Goal: Information Seeking & Learning: Check status

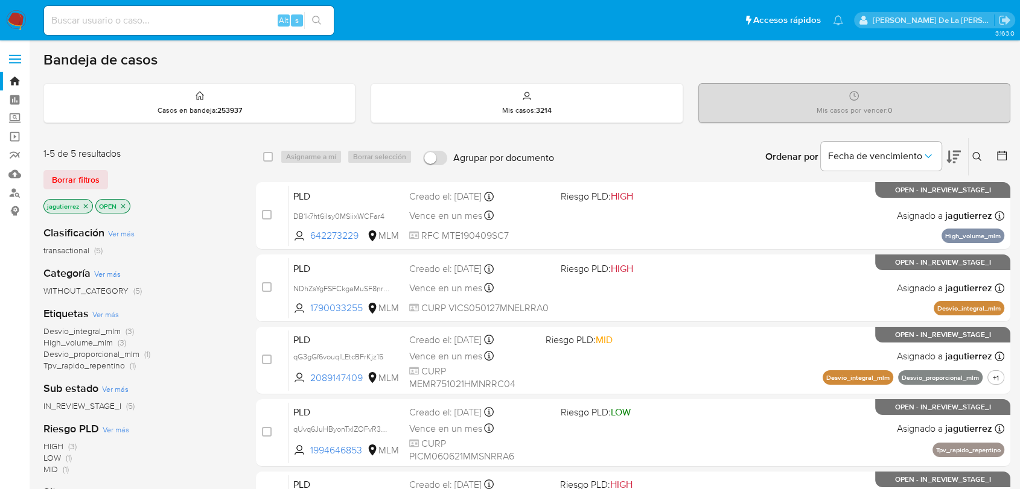
click at [82, 204] on icon "close-filter" at bounding box center [85, 206] width 7 height 7
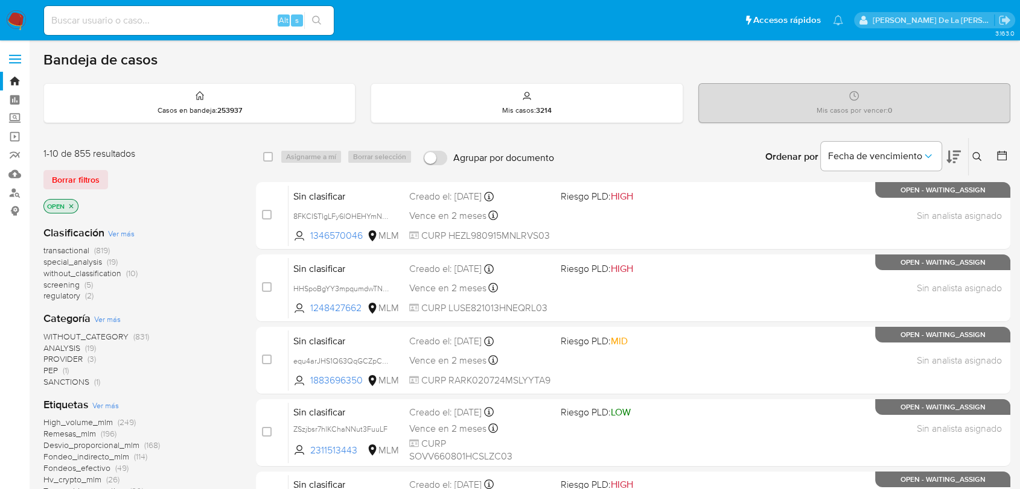
click at [60, 286] on span "screening" at bounding box center [61, 285] width 36 height 12
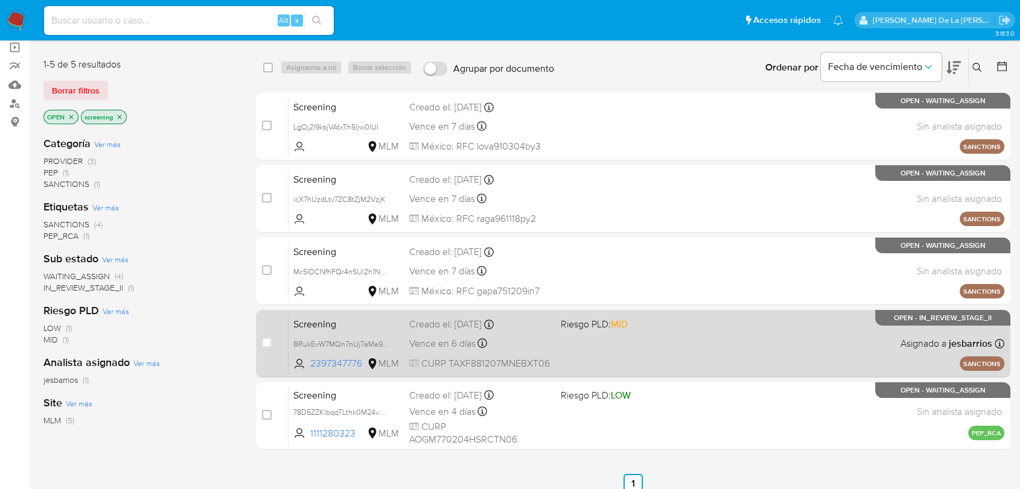
scroll to position [111, 0]
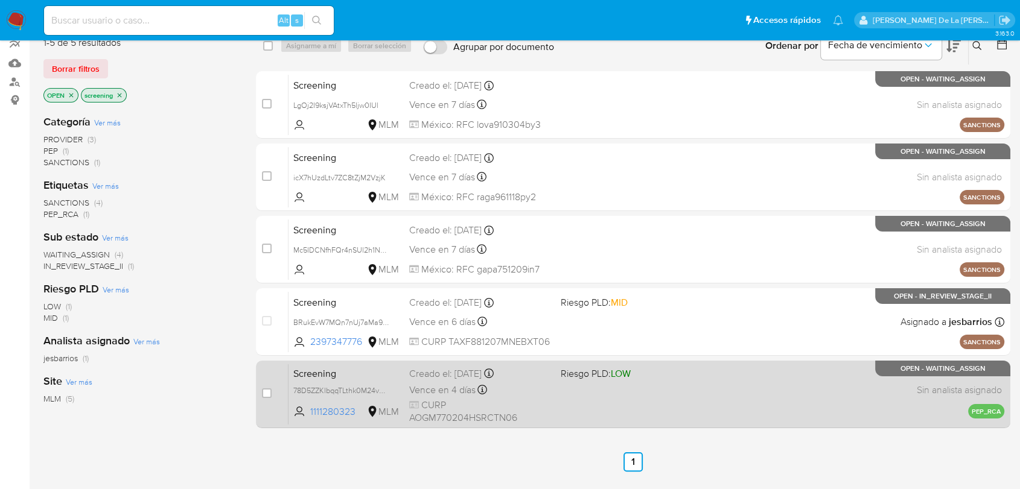
click at [581, 382] on div "Screening 78D5ZZKlbqqTLthk0M24vVRq 1111280323 MLM Riesgo PLD: LOW Creado el: 09…" at bounding box center [645, 394] width 715 height 61
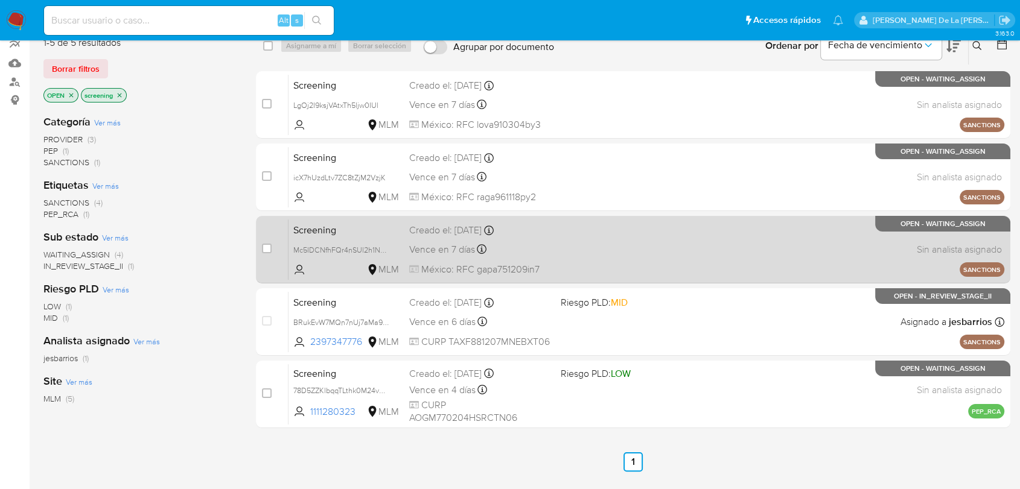
click at [588, 252] on div "Screening Mc5IDCNfhFQr4nSUl2h1N3Hx MLM Creado el: 05/10/2025 Creado el: 05/10/2…" at bounding box center [645, 249] width 715 height 61
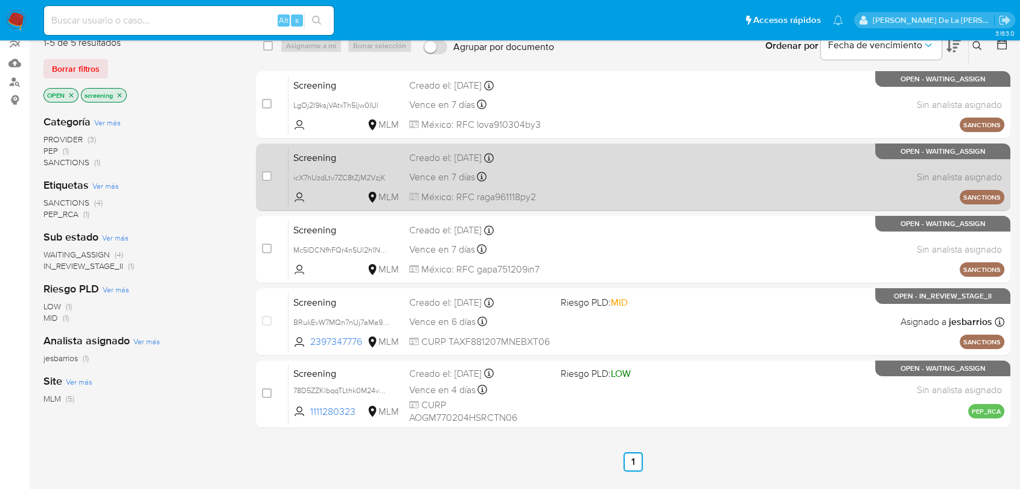
click at [603, 176] on span at bounding box center [630, 177] width 141 height 2
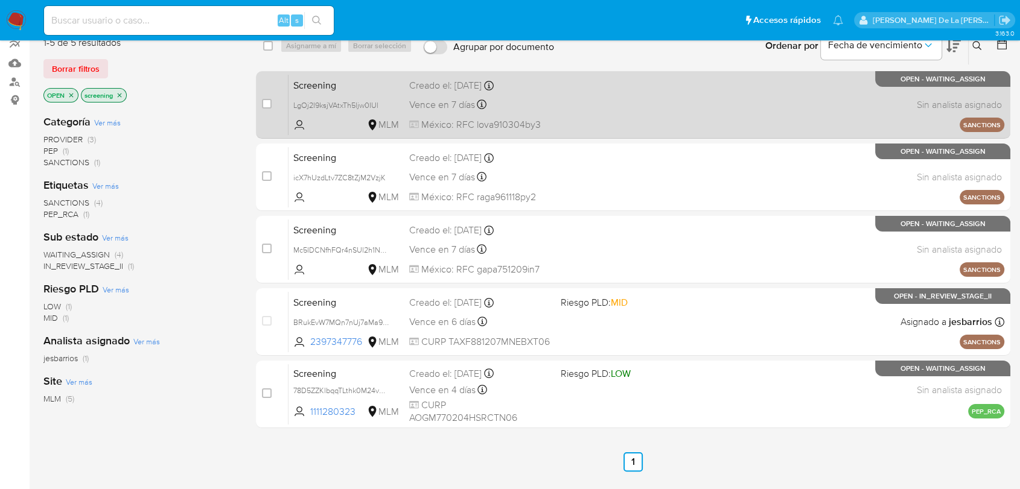
click at [601, 94] on div "Screening LgOj2I9ksjVAtxTh5ljw0IUl MLM Creado el: 08/10/2025 Creado el: 08/10/2…" at bounding box center [645, 104] width 715 height 61
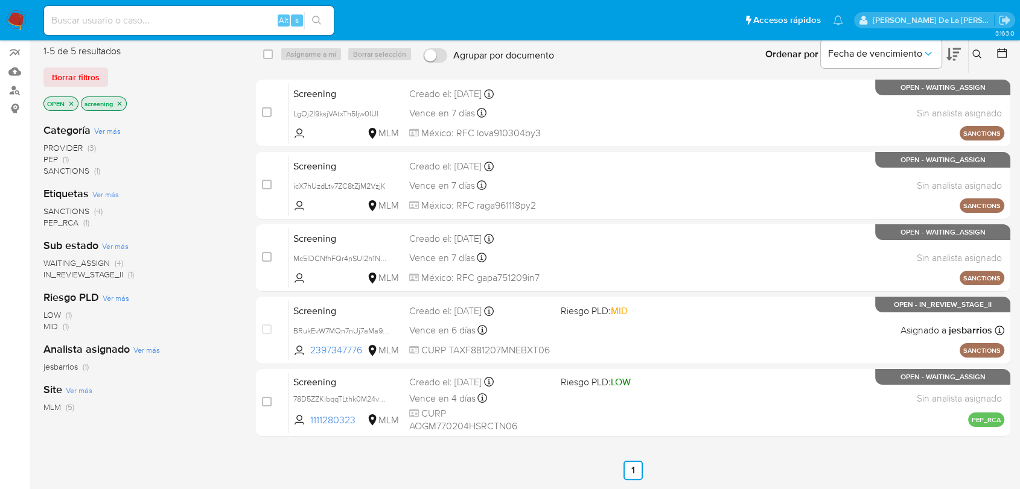
scroll to position [72, 0]
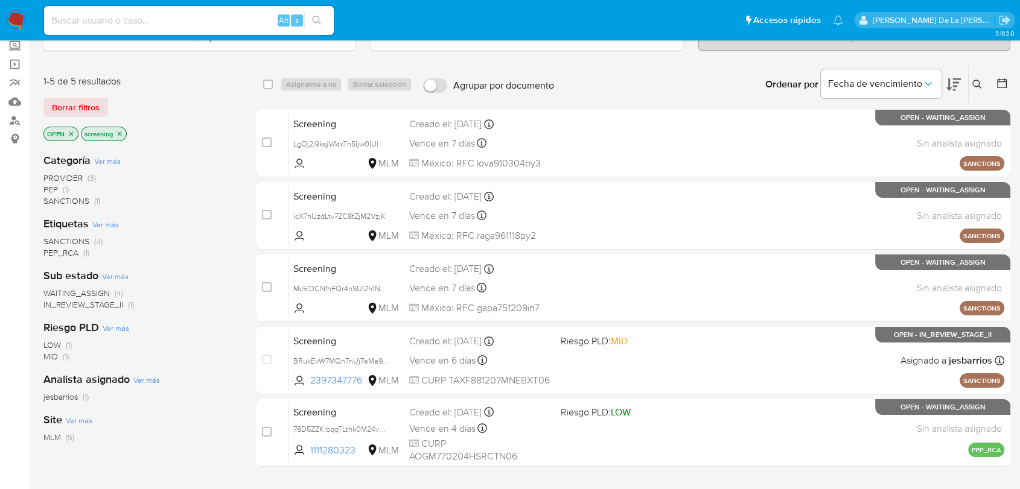
click at [14, 25] on img at bounding box center [16, 20] width 21 height 21
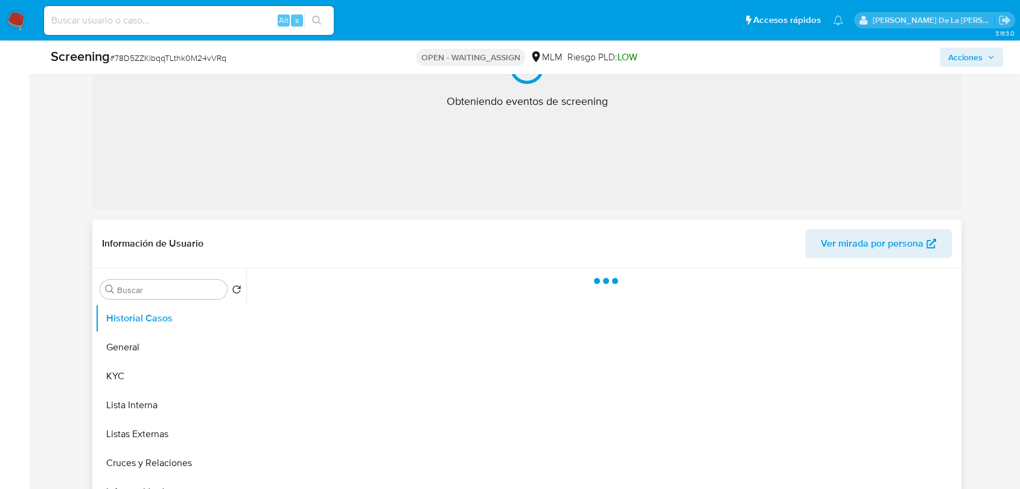
select select "10"
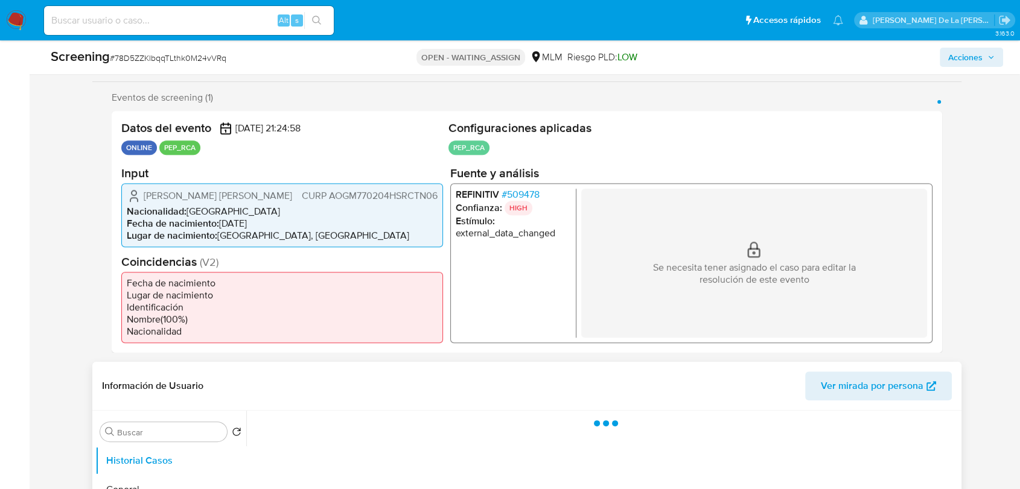
scroll to position [201, 0]
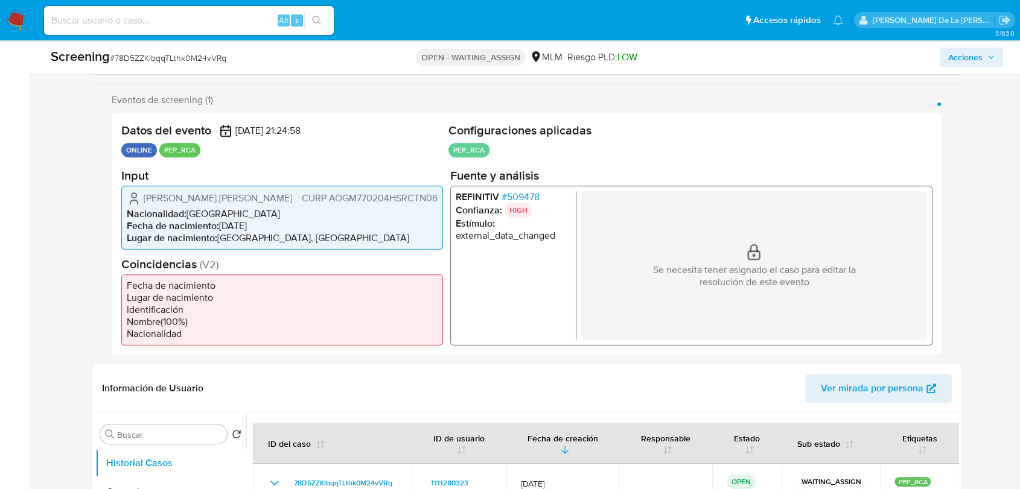
click at [510, 198] on span "# 509478" at bounding box center [520, 197] width 38 height 12
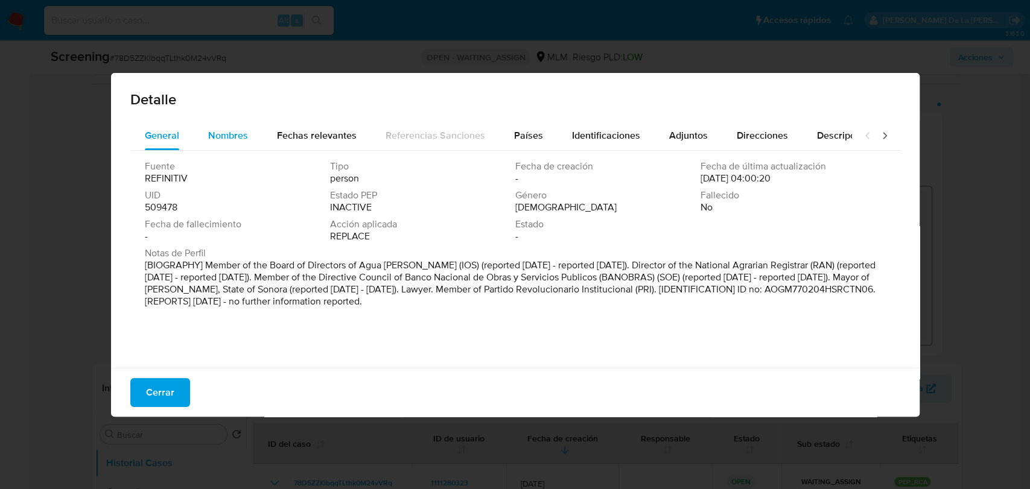
click at [222, 136] on span "Nombres" at bounding box center [228, 135] width 40 height 14
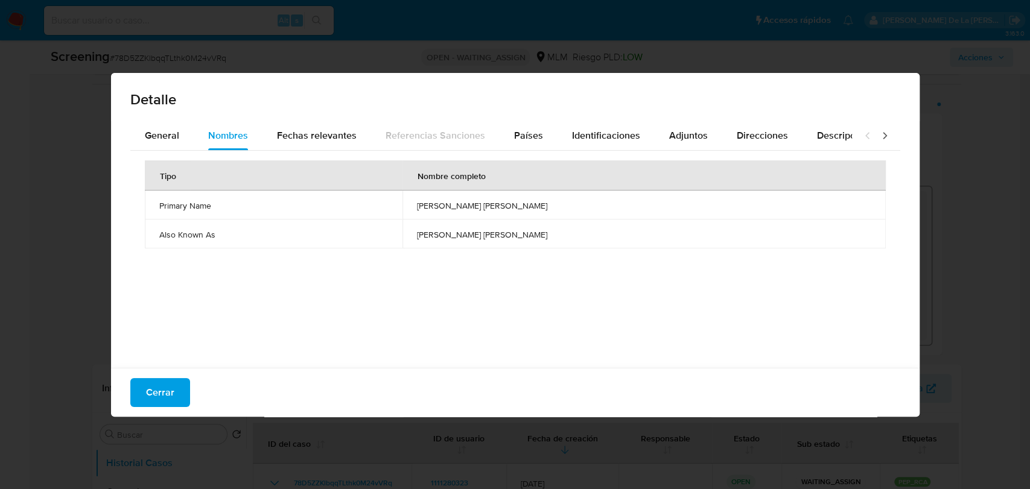
drag, startPoint x: 184, startPoint y: 399, endPoint x: 183, endPoint y: 393, distance: 6.7
click at [183, 399] on button "Cerrar" at bounding box center [160, 392] width 60 height 29
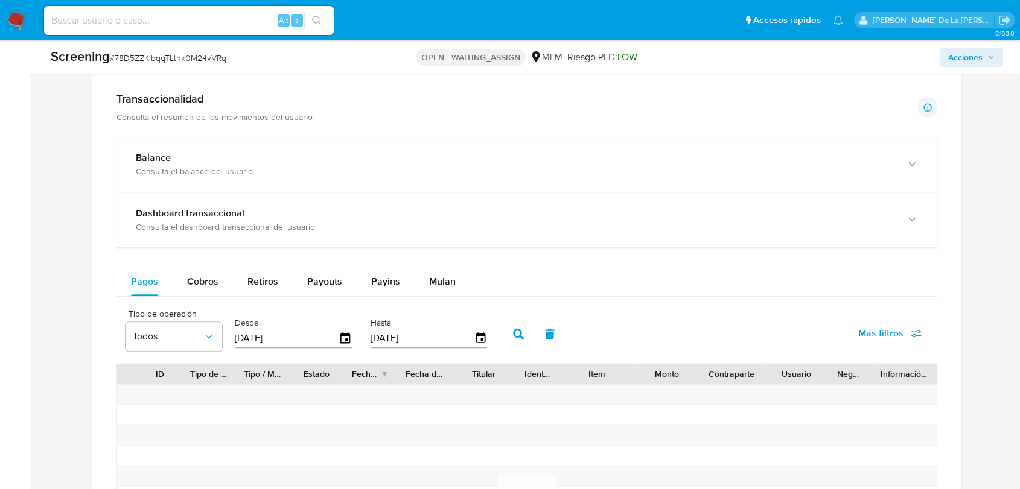
scroll to position [1072, 0]
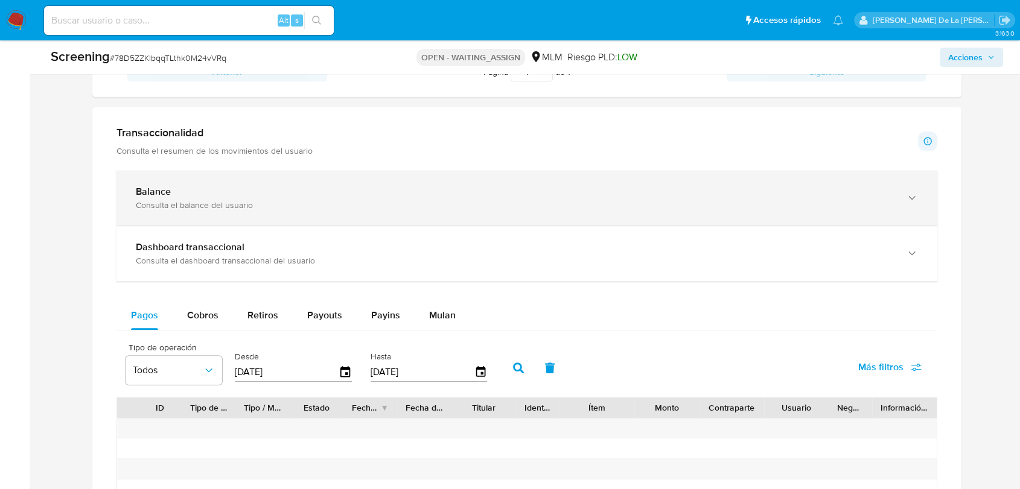
click at [228, 212] on div "Balance Consulta el balance del usuario" at bounding box center [526, 198] width 820 height 55
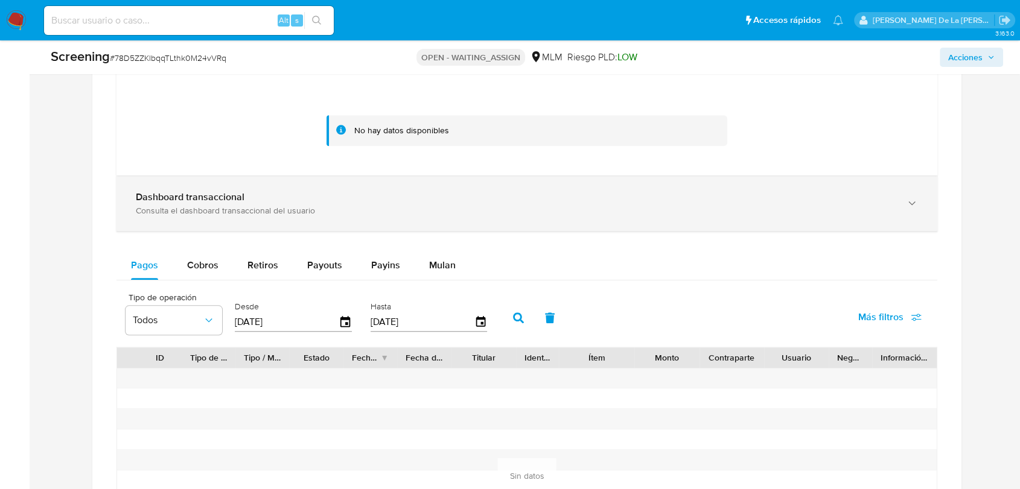
click at [245, 212] on div "Consulta el dashboard transaccional del usuario" at bounding box center [515, 210] width 758 height 11
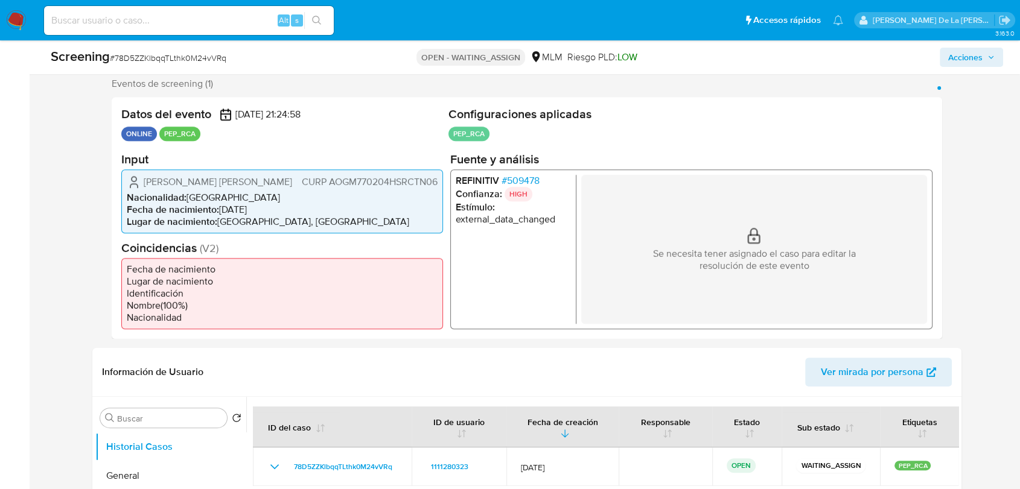
scroll to position [67, 0]
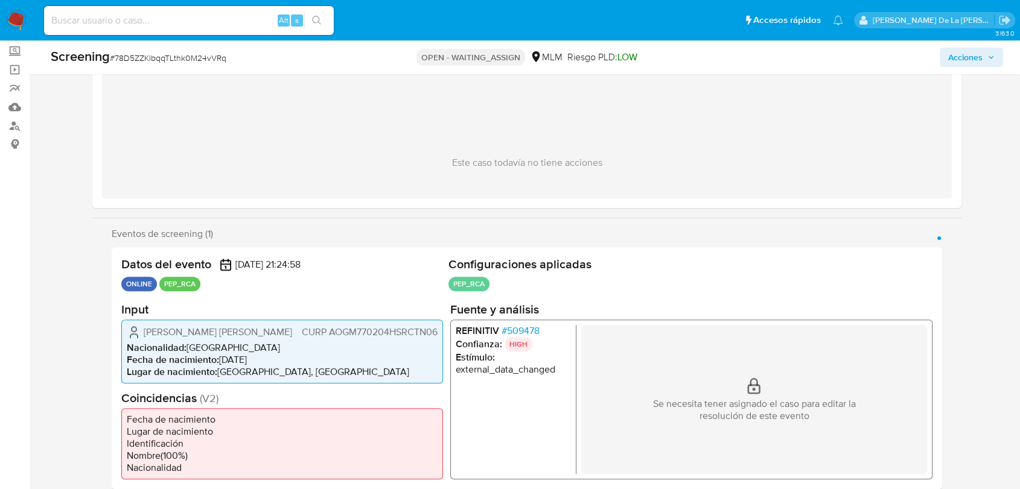
click at [187, 59] on span "# 78D5ZZKlbqqTLthk0M24vVRq" at bounding box center [168, 58] width 116 height 12
copy span "78D5ZZKlbqqTLthk0M24vVRq"
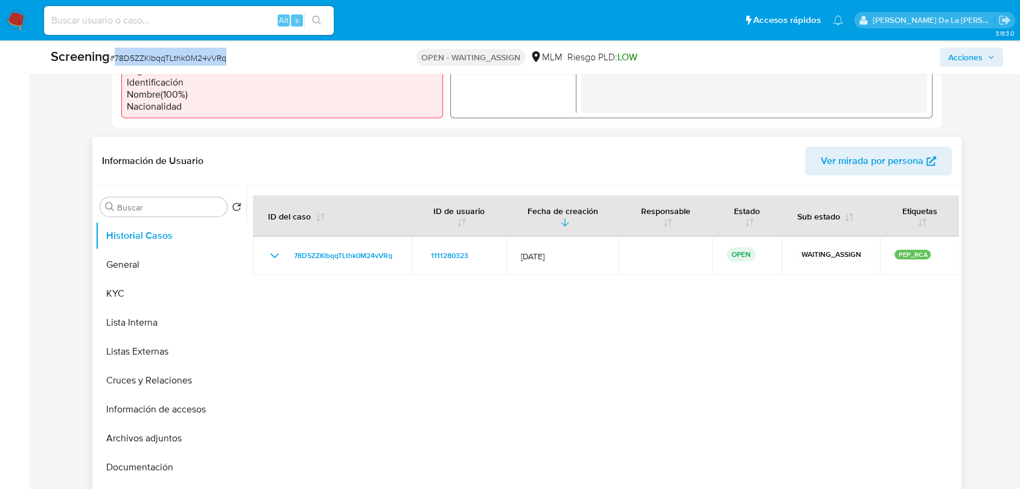
scroll to position [536, 0]
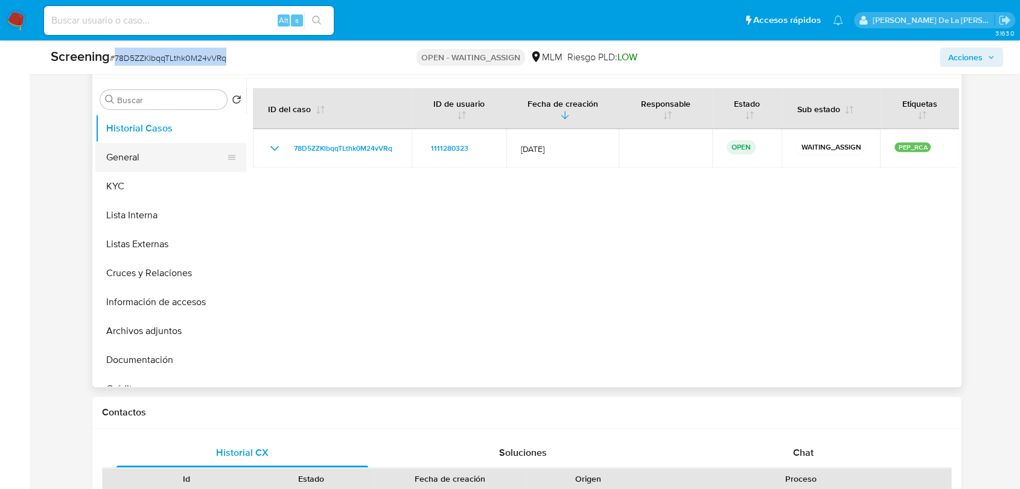
click at [150, 162] on button "General" at bounding box center [165, 157] width 141 height 29
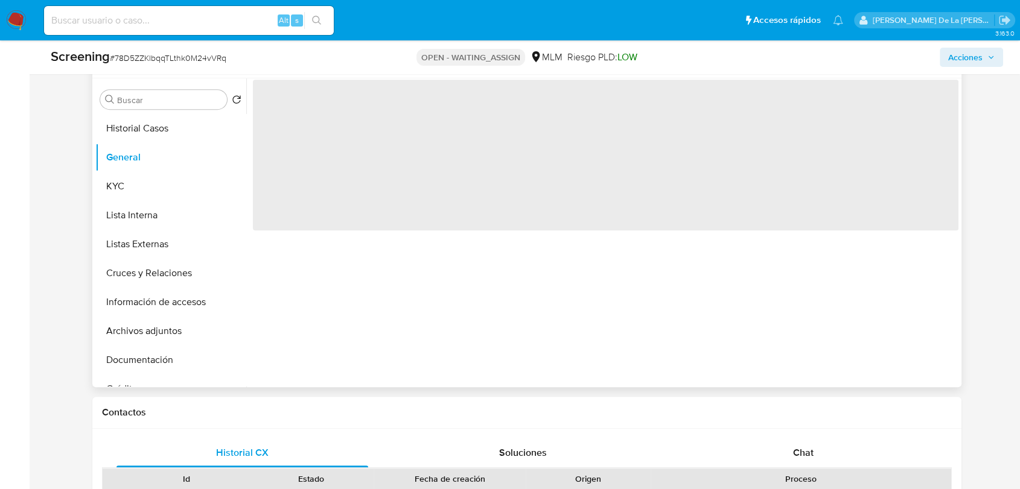
click at [287, 112] on span "‌" at bounding box center [605, 155] width 705 height 151
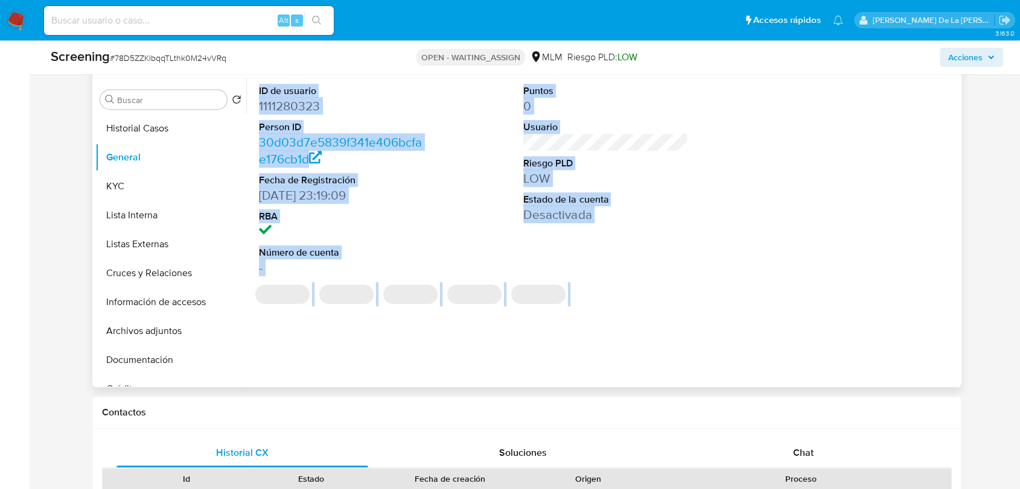
click at [299, 103] on dd "1111280323" at bounding box center [341, 106] width 164 height 17
click at [293, 109] on dd "1111280323" at bounding box center [341, 106] width 164 height 17
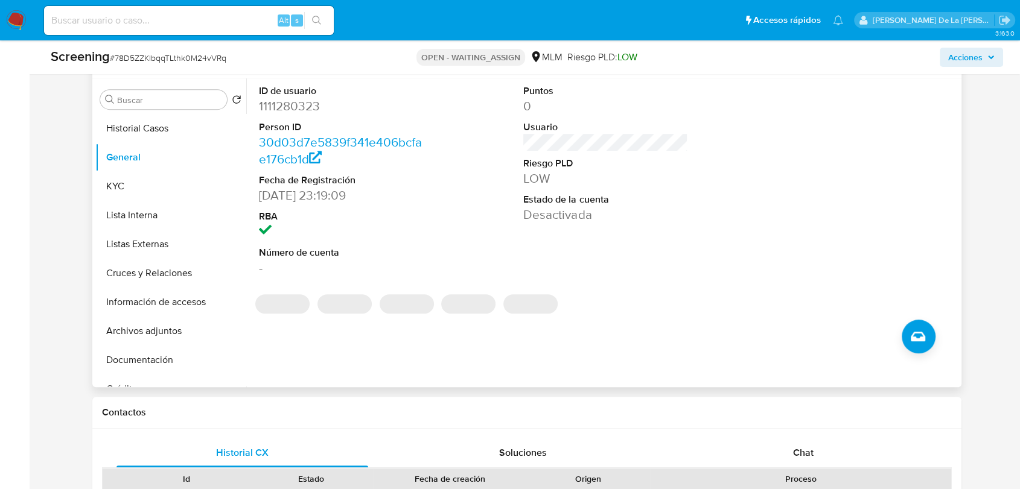
click at [259, 110] on dd "1111280323" at bounding box center [341, 106] width 164 height 17
click at [303, 110] on dd "1111280323" at bounding box center [341, 106] width 164 height 17
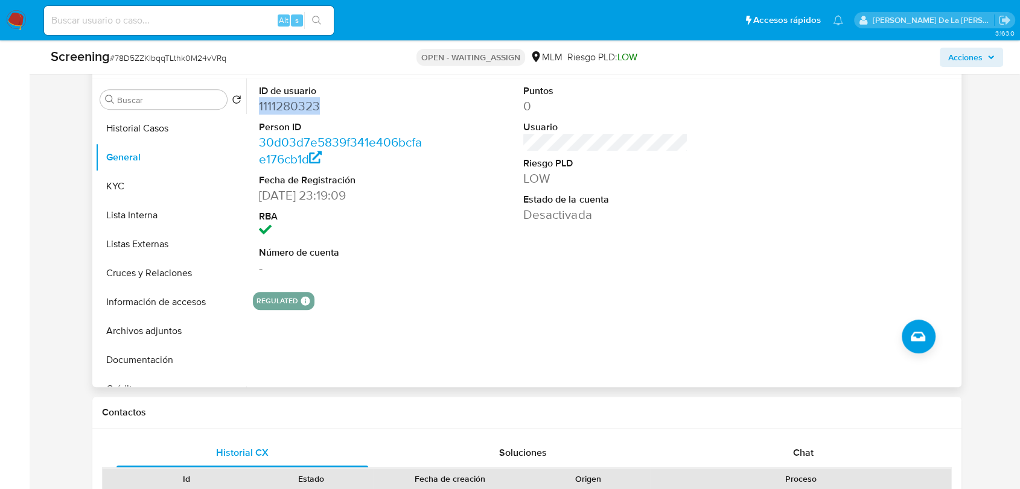
click at [303, 109] on dd "1111280323" at bounding box center [341, 106] width 164 height 17
copy dd "1111280323"
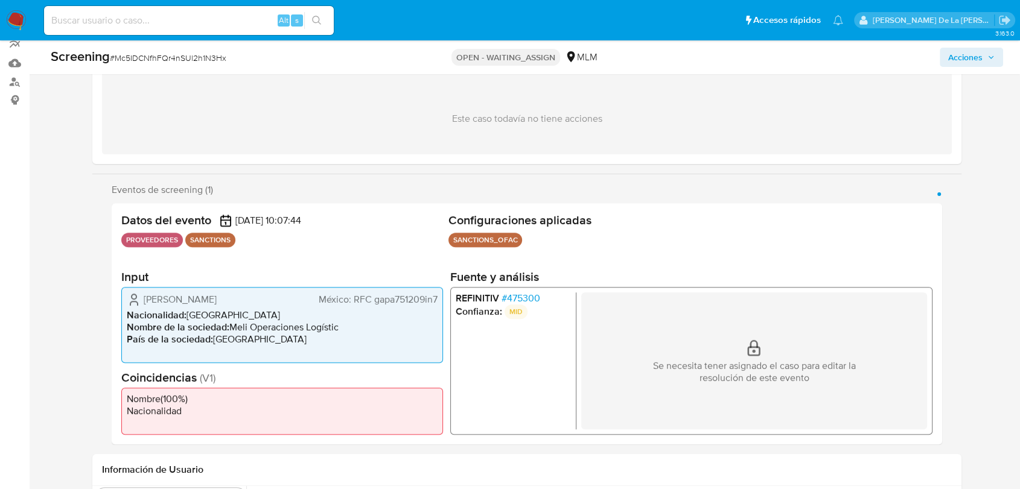
scroll to position [201, 0]
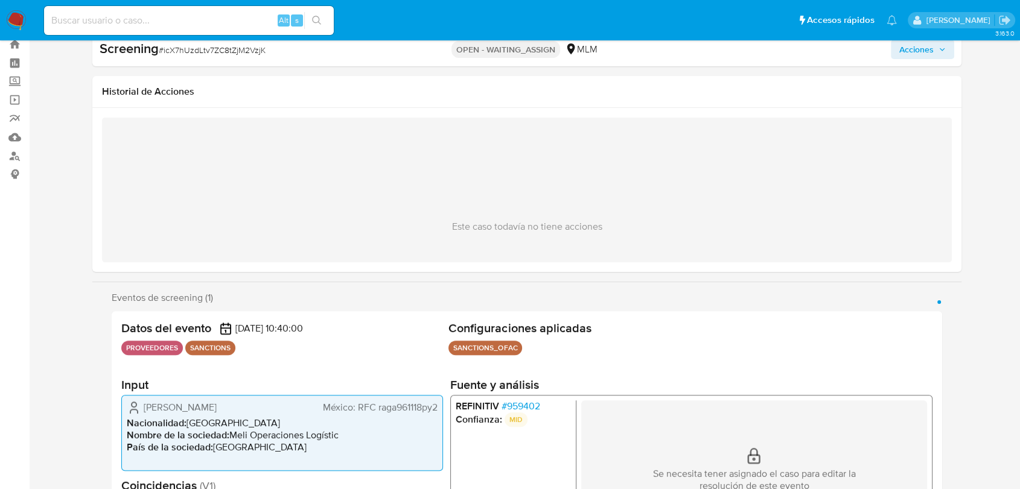
scroll to position [134, 0]
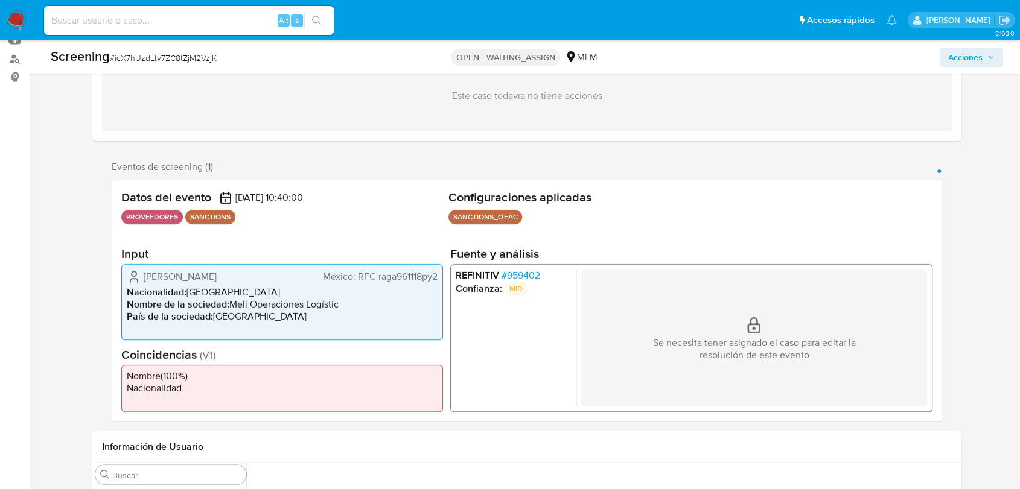
click at [539, 271] on span "# 959402" at bounding box center [520, 276] width 39 height 12
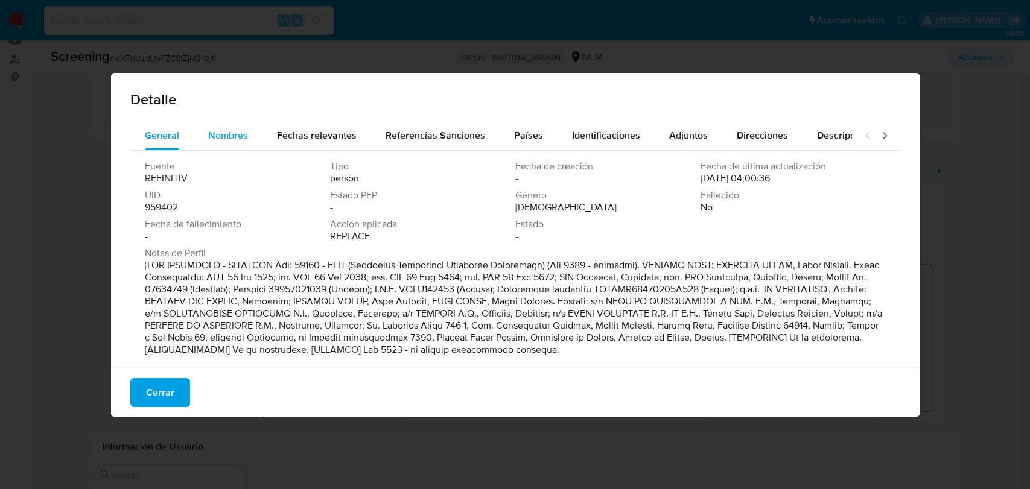
click at [234, 136] on span "Nombres" at bounding box center [228, 135] width 40 height 14
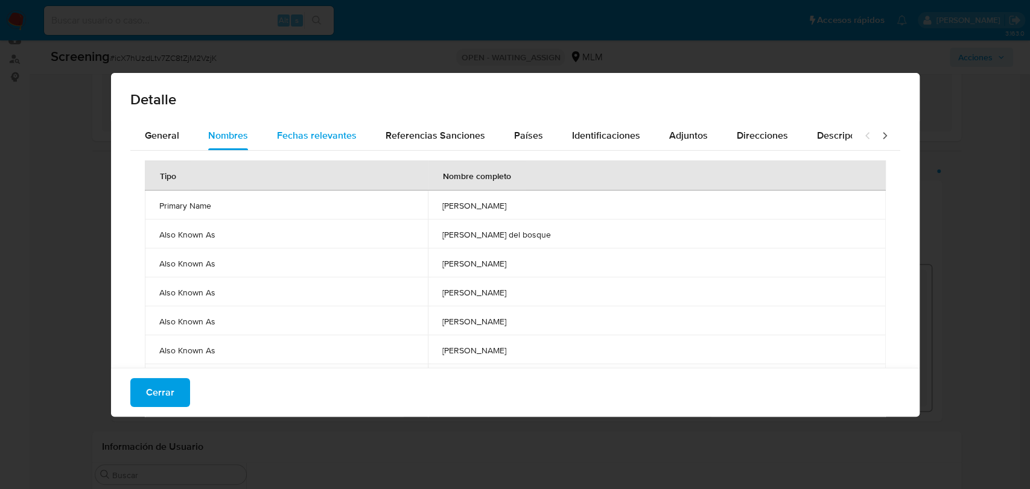
click at [328, 130] on span "Fechas relevantes" at bounding box center [317, 135] width 80 height 14
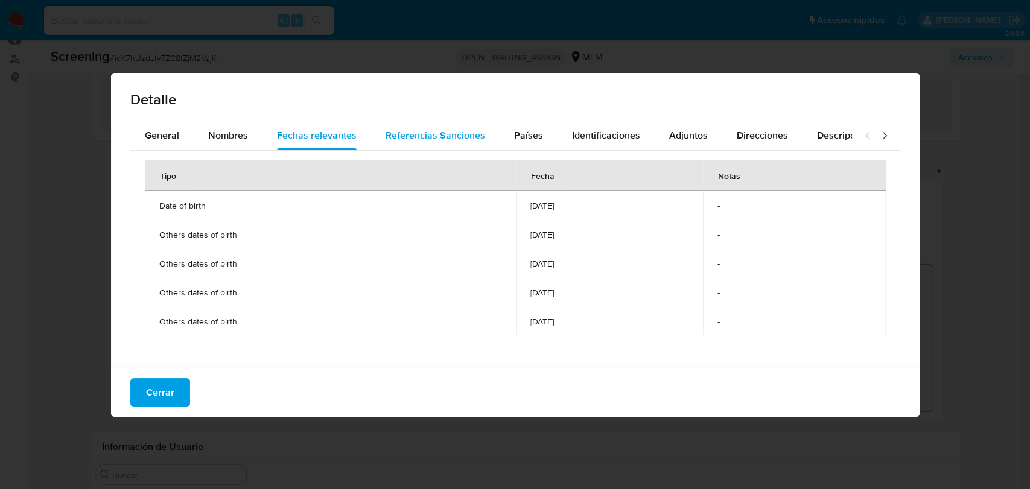
click at [388, 128] on span "Referencias Sanciones" at bounding box center [435, 135] width 100 height 14
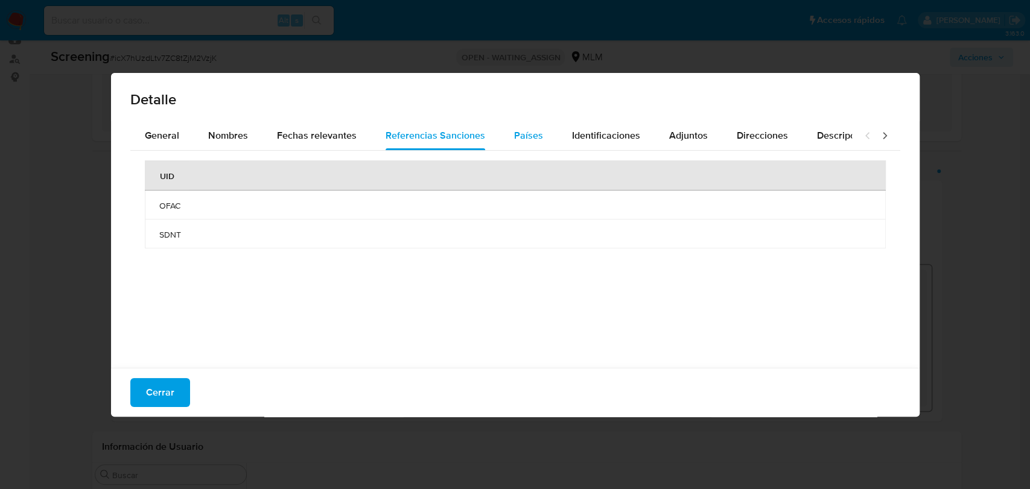
click at [504, 136] on button "Países" at bounding box center [529, 135] width 58 height 29
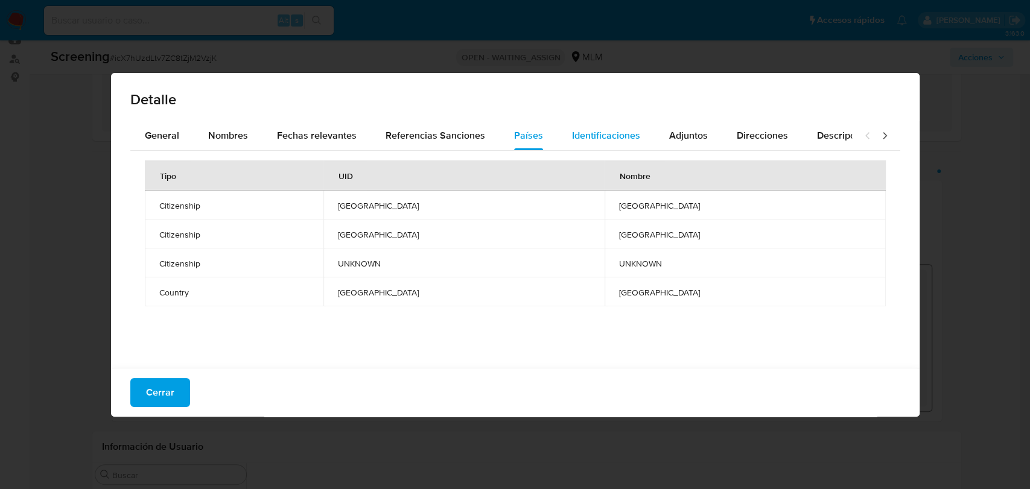
click at [590, 136] on span "Identificaciones" at bounding box center [606, 135] width 68 height 14
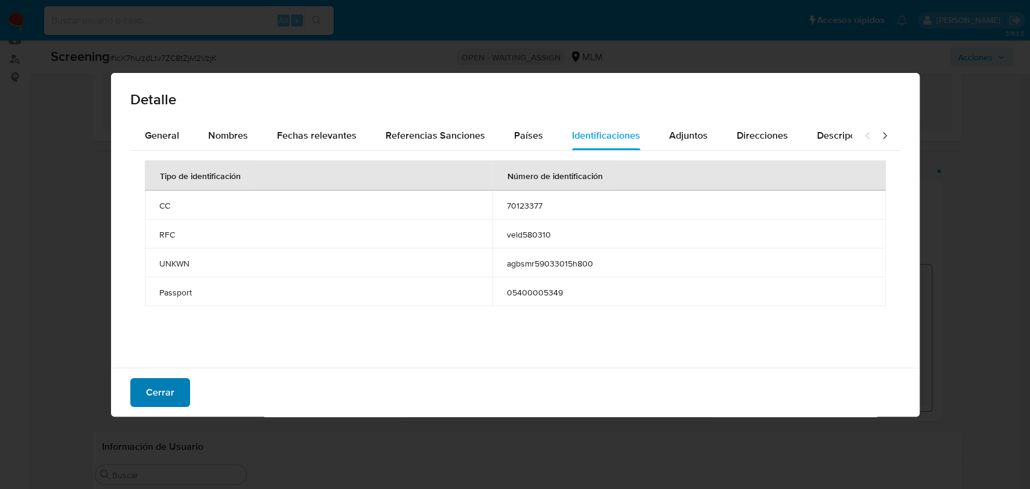
click at [177, 388] on button "Cerrar" at bounding box center [160, 392] width 60 height 29
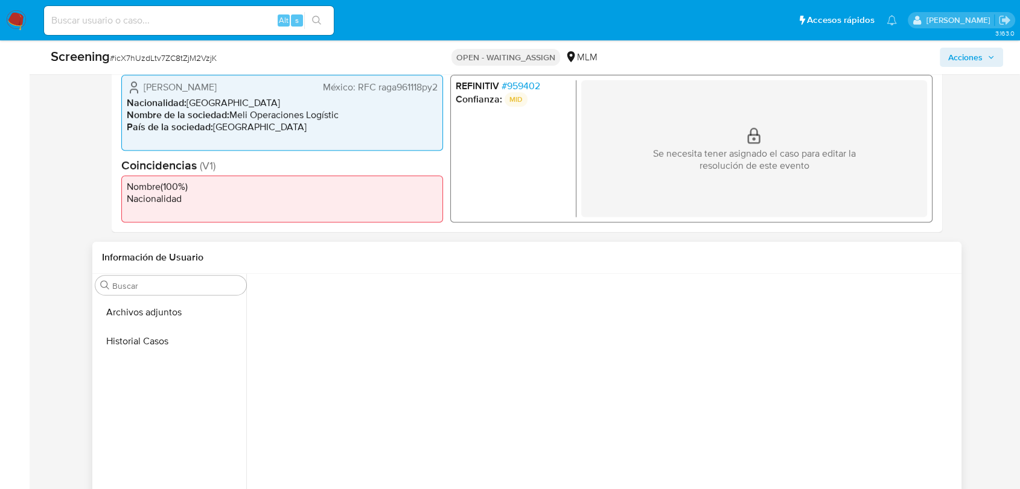
scroll to position [171, 0]
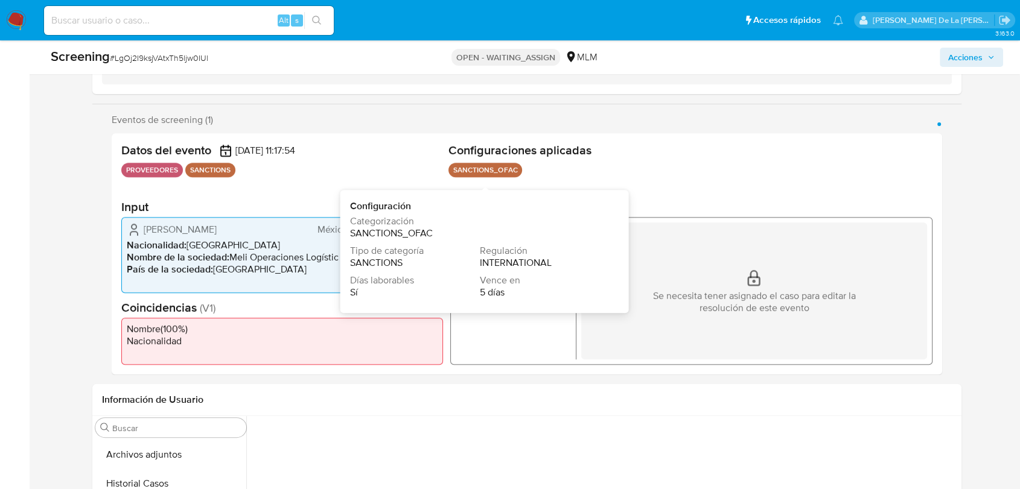
scroll to position [201, 0]
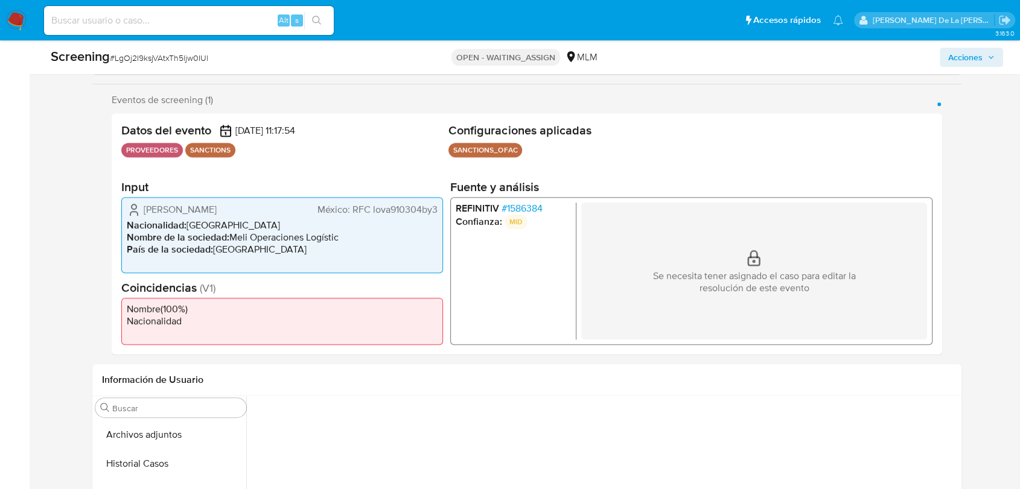
click at [501, 211] on span "# 1586384" at bounding box center [521, 209] width 41 height 12
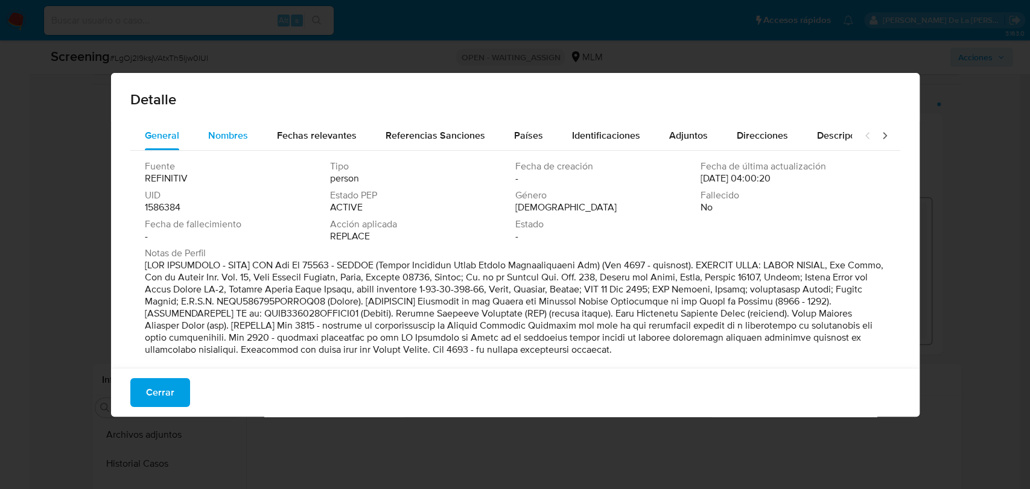
click at [208, 132] on span "Nombres" at bounding box center [228, 135] width 40 height 14
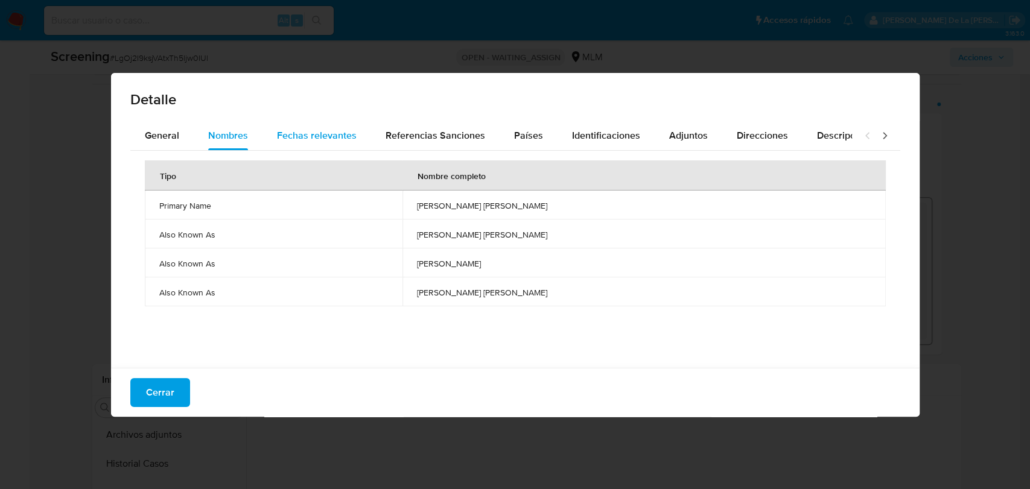
click at [308, 132] on span "Fechas relevantes" at bounding box center [317, 135] width 80 height 14
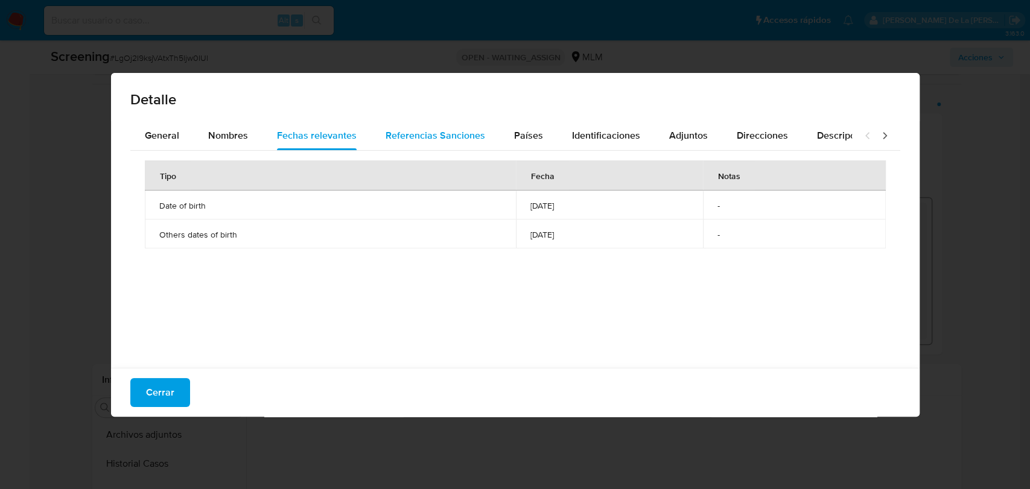
click at [389, 122] on div "Referencias Sanciones" at bounding box center [435, 135] width 100 height 29
click at [489, 126] on button "Referencias Sanciones" at bounding box center [435, 135] width 128 height 29
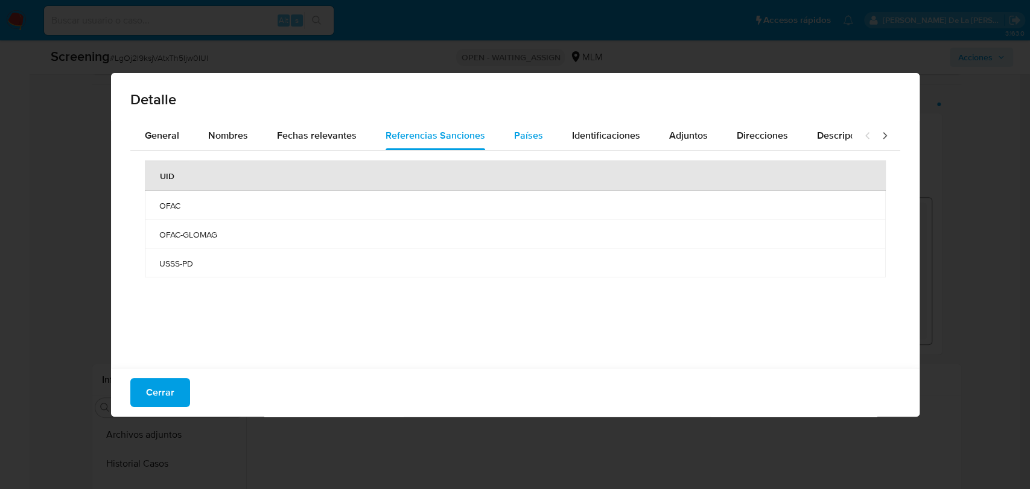
click at [507, 137] on button "Países" at bounding box center [529, 135] width 58 height 29
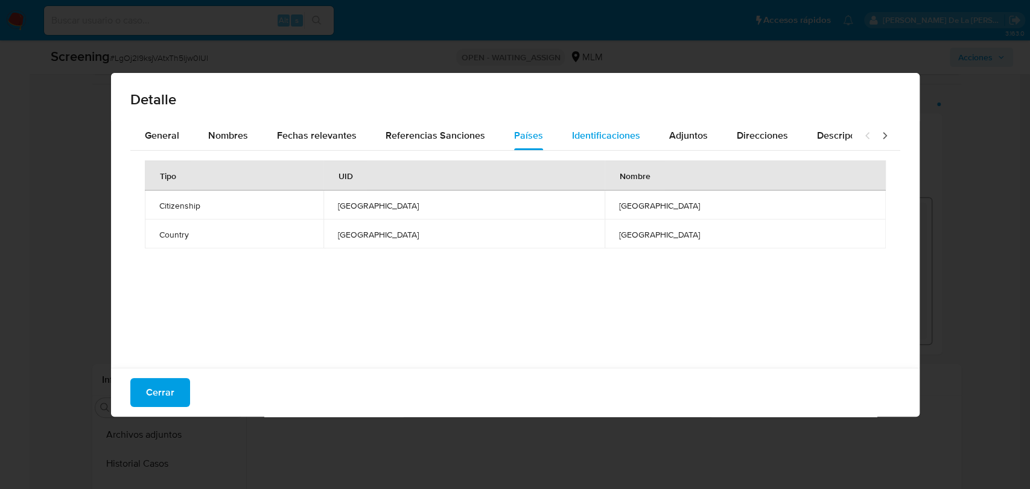
click at [617, 138] on span "Identificaciones" at bounding box center [606, 135] width 68 height 14
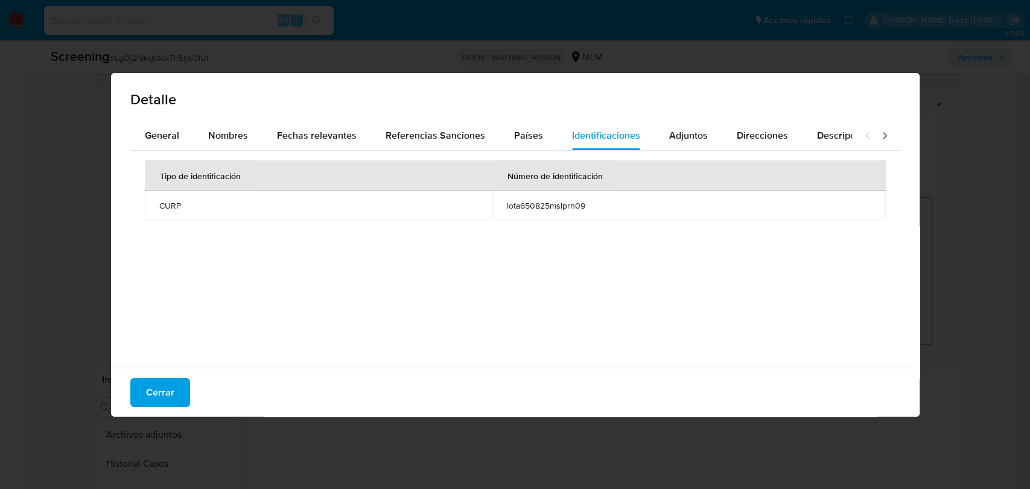
click at [191, 392] on div "Cerrar" at bounding box center [515, 392] width 808 height 49
click at [178, 400] on button "Cerrar" at bounding box center [160, 392] width 60 height 29
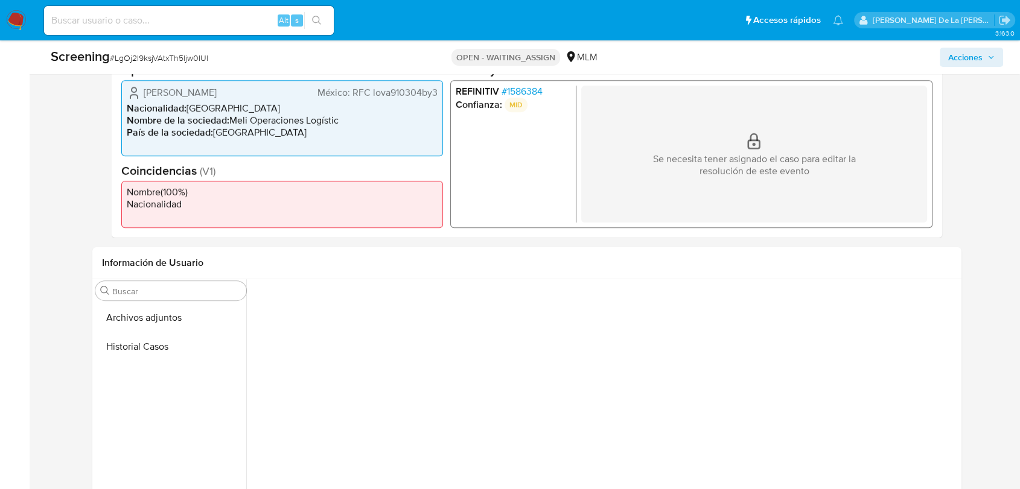
scroll to position [268, 0]
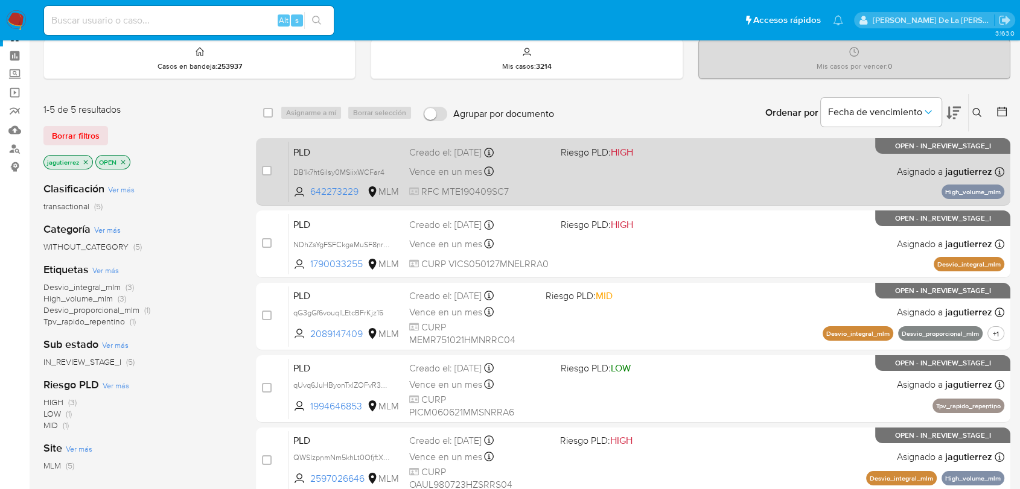
scroll to position [57, 0]
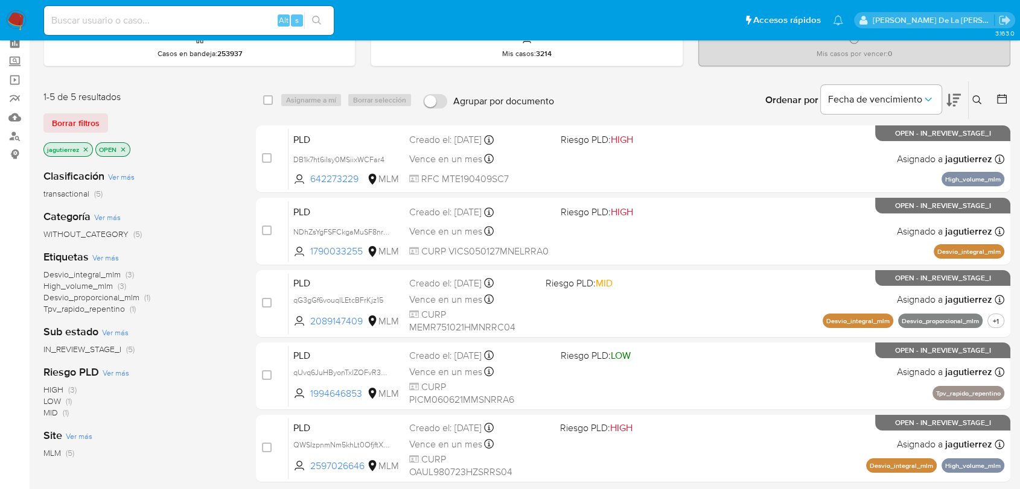
click at [86, 150] on icon "close-filter" at bounding box center [85, 149] width 7 height 7
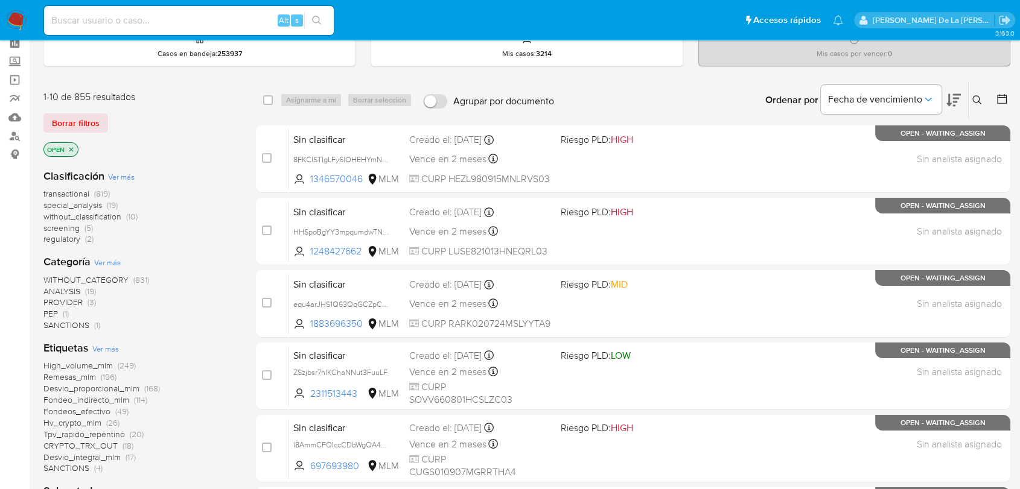
click at [55, 227] on span "screening" at bounding box center [61, 228] width 36 height 12
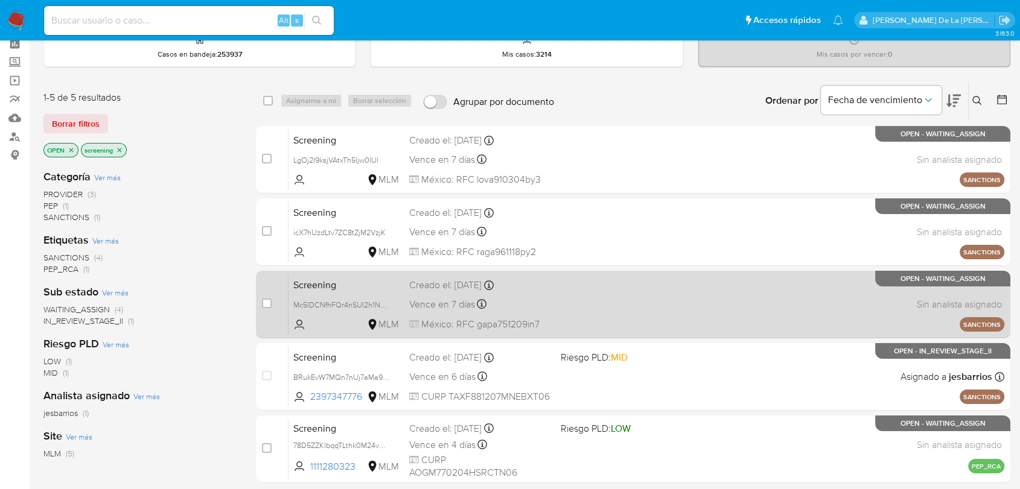
scroll to position [54, 0]
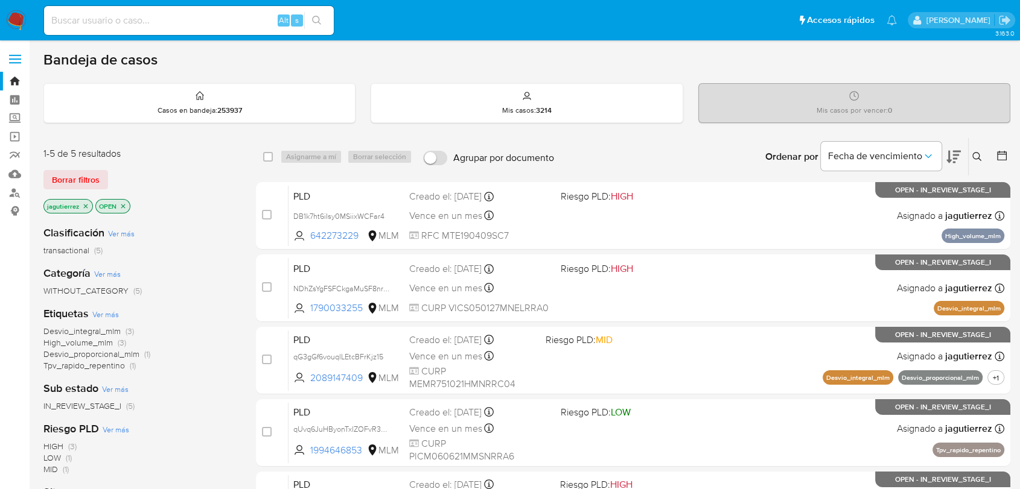
click at [186, 35] on div "Alt s" at bounding box center [189, 21] width 290 height 34
click at [186, 27] on input at bounding box center [189, 21] width 290 height 16
paste input "2458708009"
type input "2458708009"
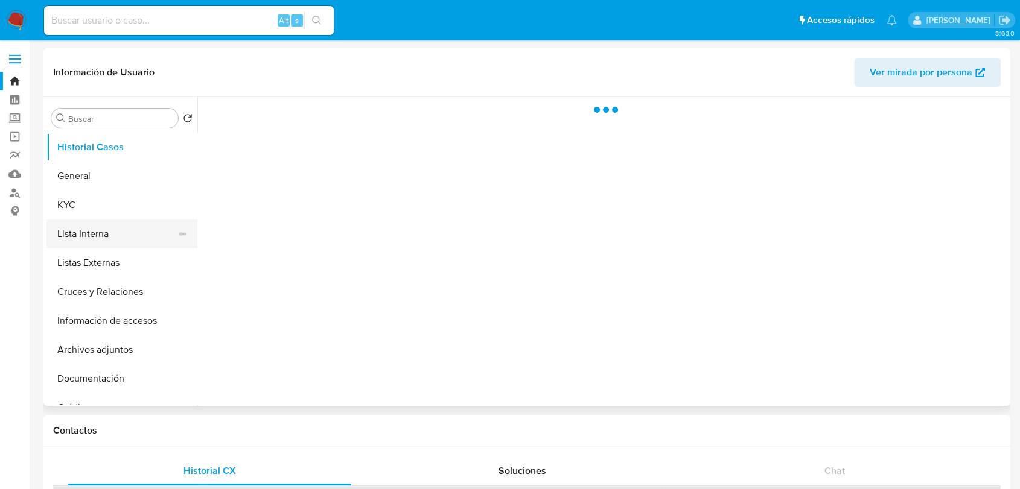
select select "10"
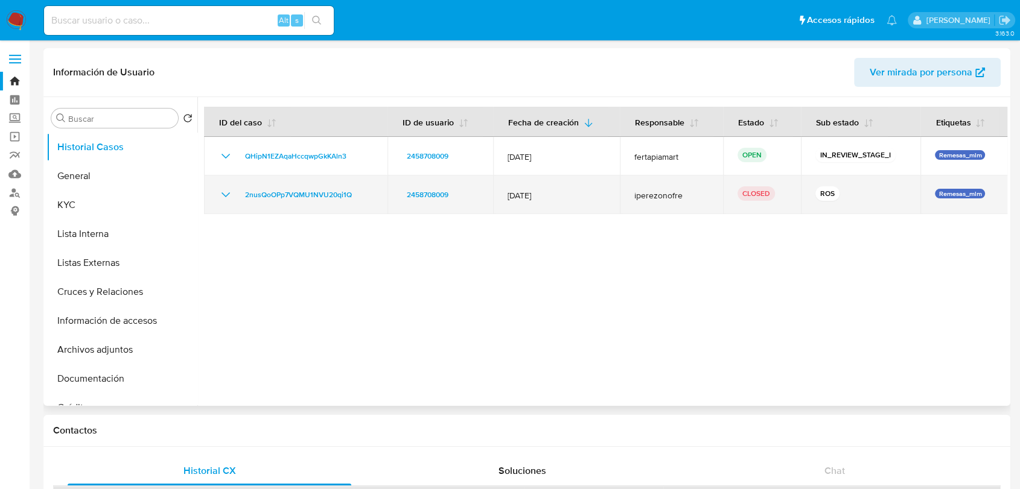
click at [224, 195] on icon "Mostrar/Ocultar" at bounding box center [225, 195] width 14 height 14
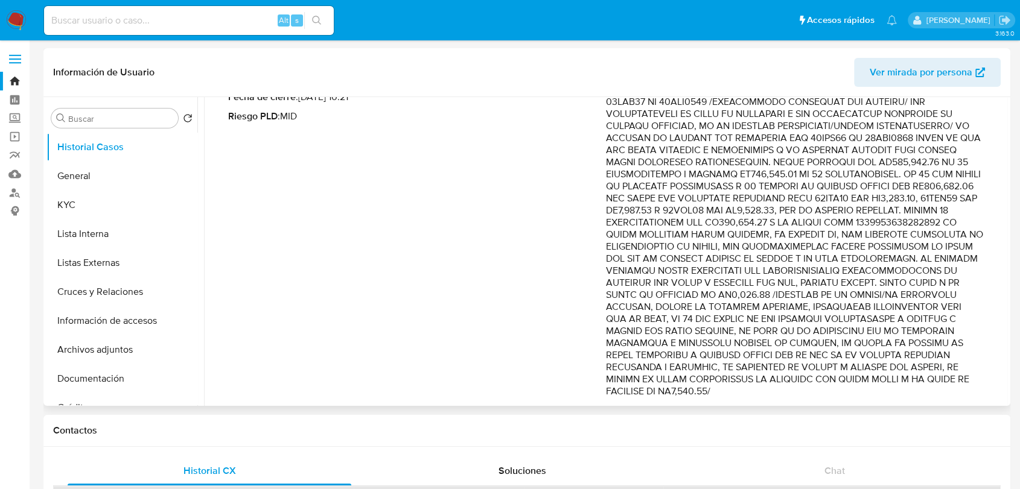
scroll to position [208, 0]
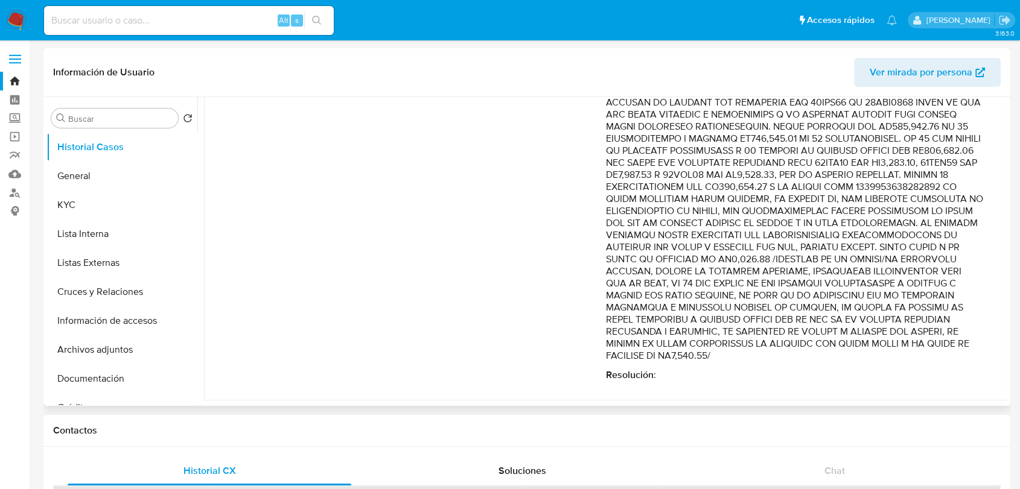
drag, startPoint x: 700, startPoint y: 211, endPoint x: 843, endPoint y: 347, distance: 198.0
click at [843, 347] on p "Comentario :" at bounding box center [795, 199] width 378 height 326
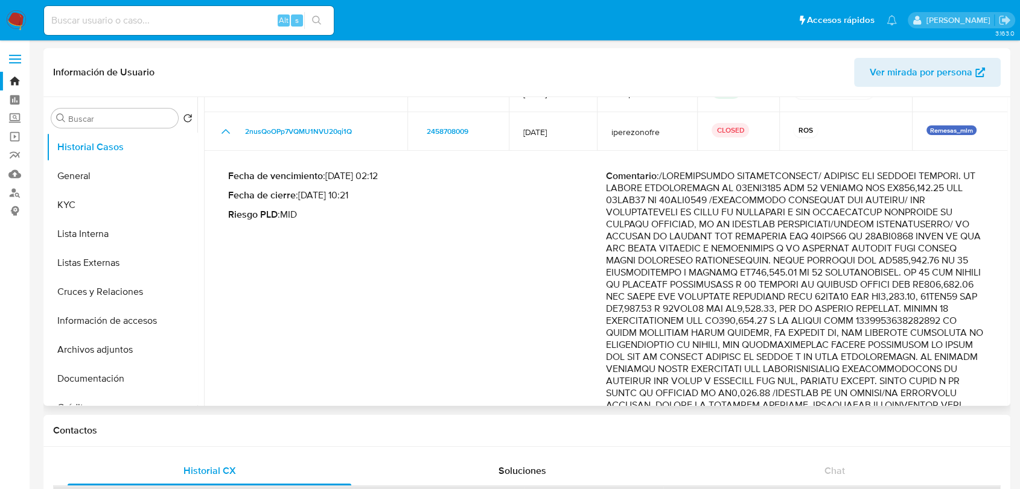
scroll to position [7, 0]
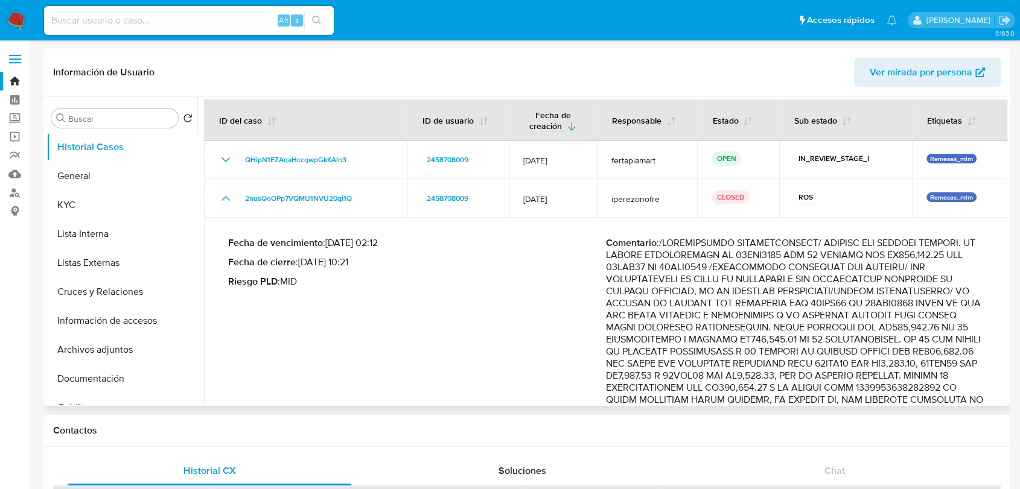
drag, startPoint x: 772, startPoint y: 256, endPoint x: 738, endPoint y: 278, distance: 40.2
click at [738, 278] on p "Comentario :" at bounding box center [795, 400] width 378 height 326
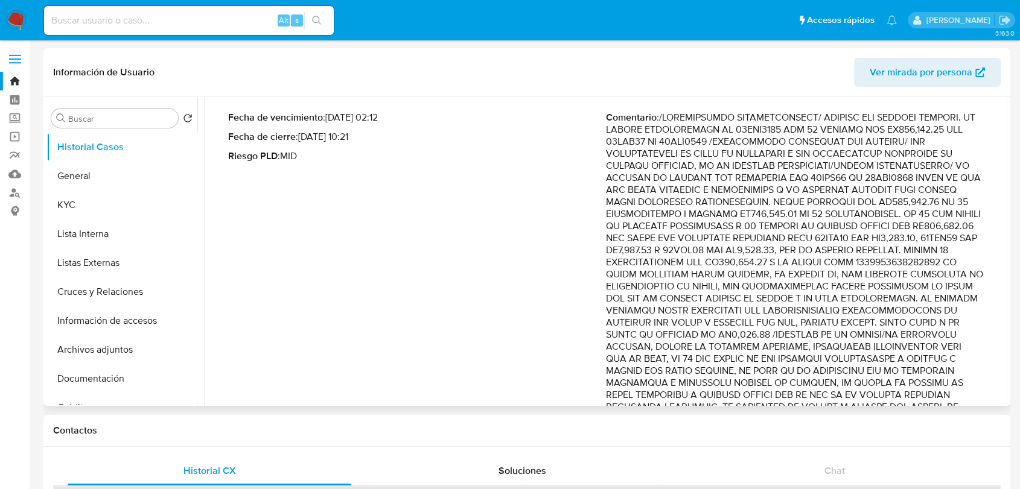
scroll to position [141, 0]
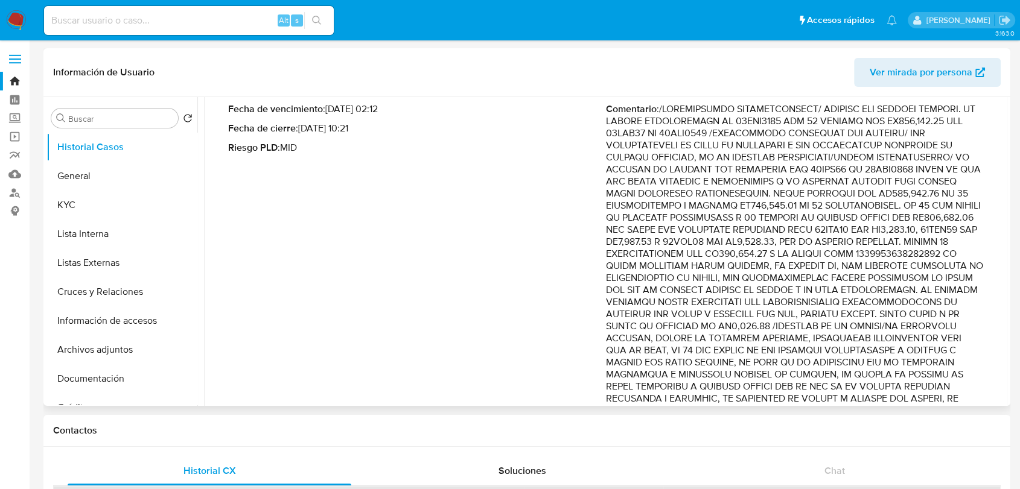
click at [671, 154] on p "Comentario :" at bounding box center [795, 266] width 378 height 326
drag, startPoint x: 734, startPoint y: 157, endPoint x: 772, endPoint y: 322, distance: 169.2
click at [772, 322] on p "Comentario :" at bounding box center [795, 266] width 378 height 326
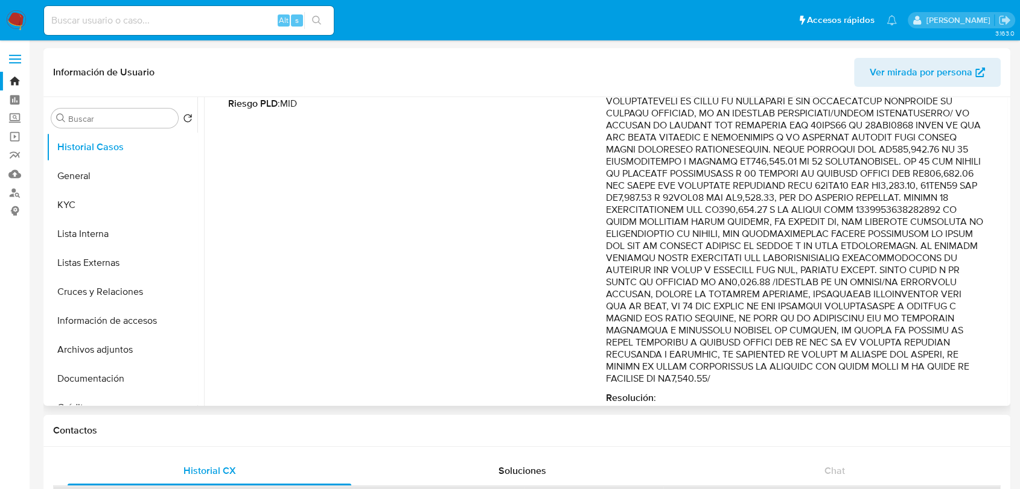
scroll to position [208, 0]
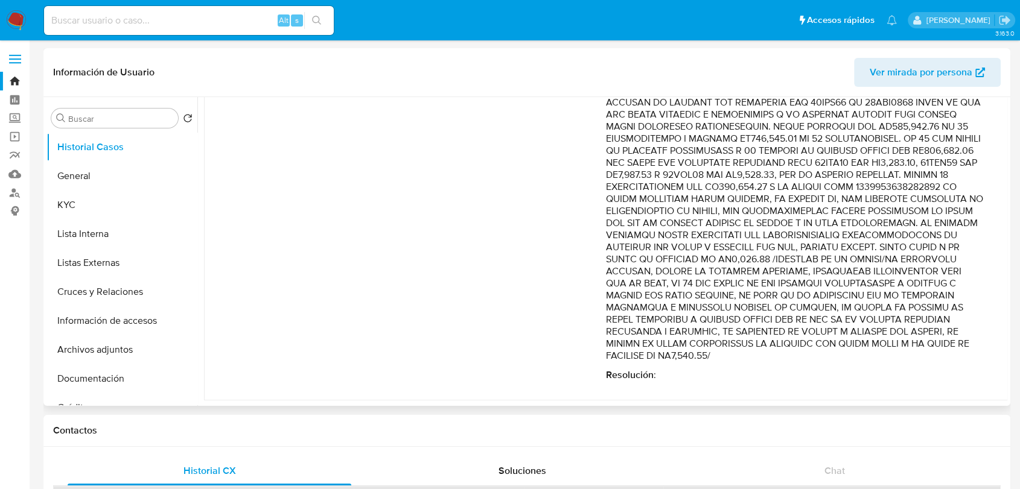
click at [755, 262] on p "Comentario :" at bounding box center [795, 199] width 378 height 326
drag, startPoint x: 761, startPoint y: 261, endPoint x: 754, endPoint y: 328, distance: 68.0
click at [754, 328] on p "Comentario :" at bounding box center [795, 199] width 378 height 326
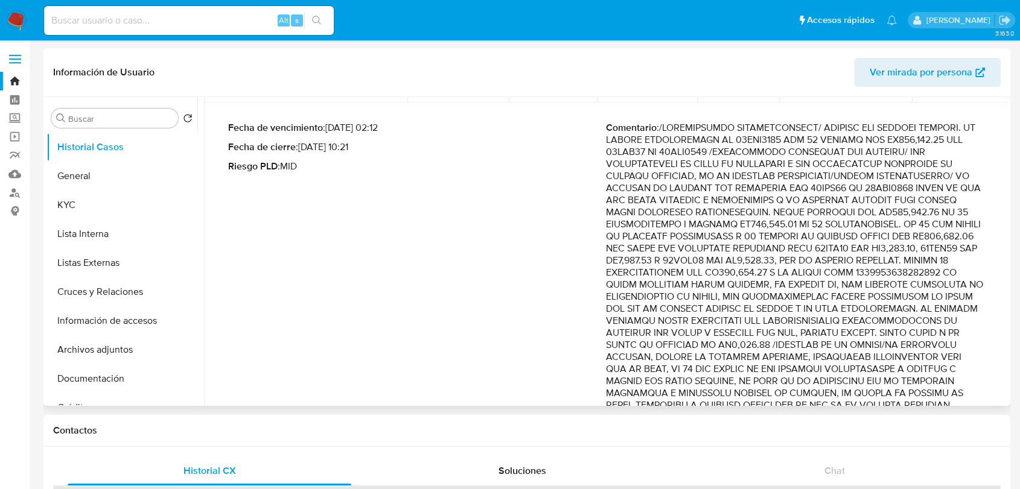
scroll to position [7, 0]
